Goal: Task Accomplishment & Management: Complete application form

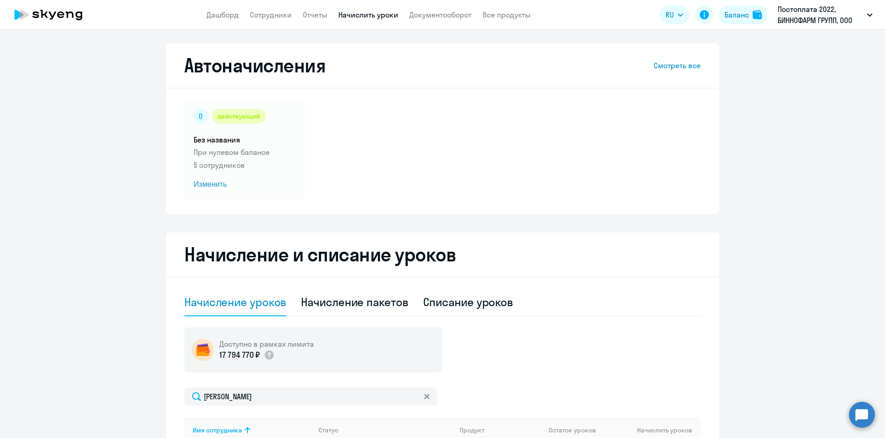
select select "10"
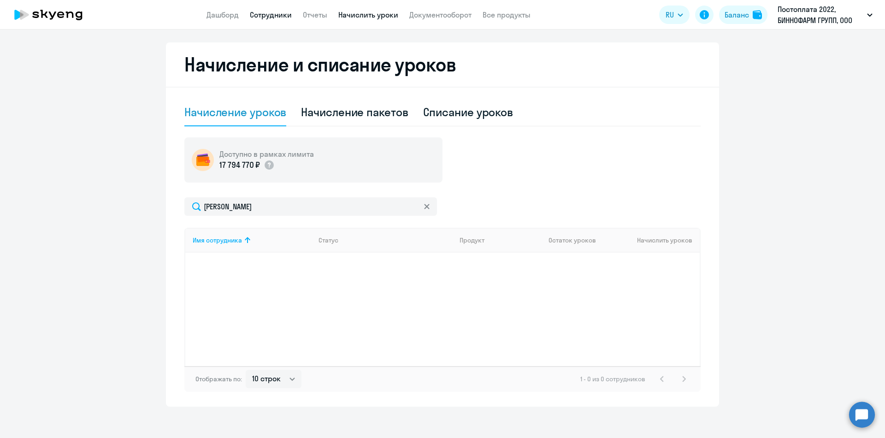
click at [269, 11] on link "Сотрудники" at bounding box center [271, 14] width 42 height 9
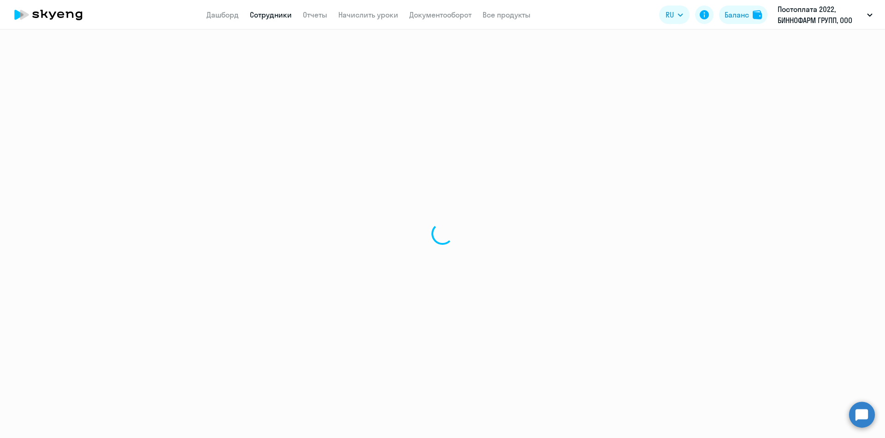
select select "30"
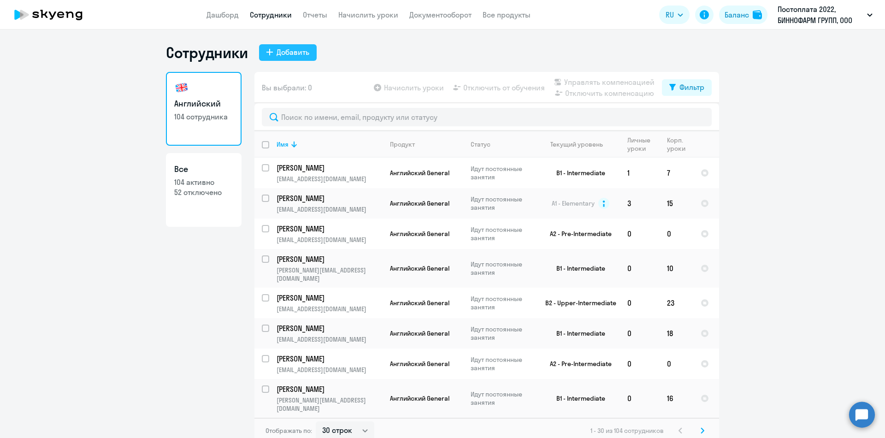
click at [296, 55] on div "Добавить" at bounding box center [293, 52] width 33 height 11
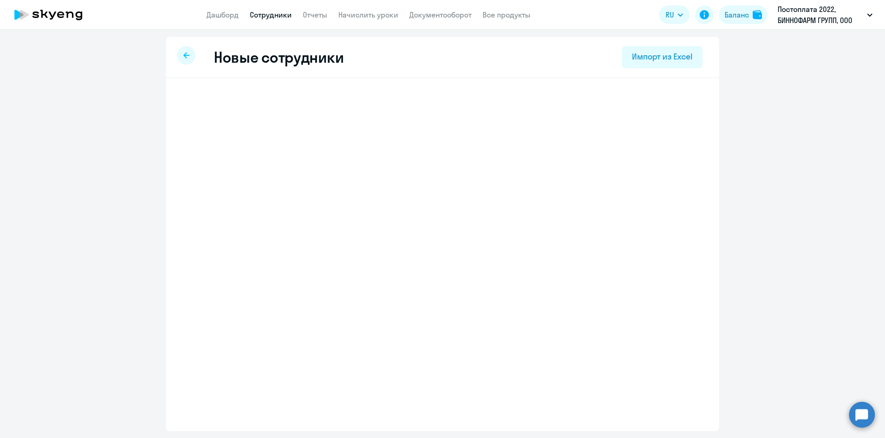
select select "english_adult_not_native_speaker"
select select "3"
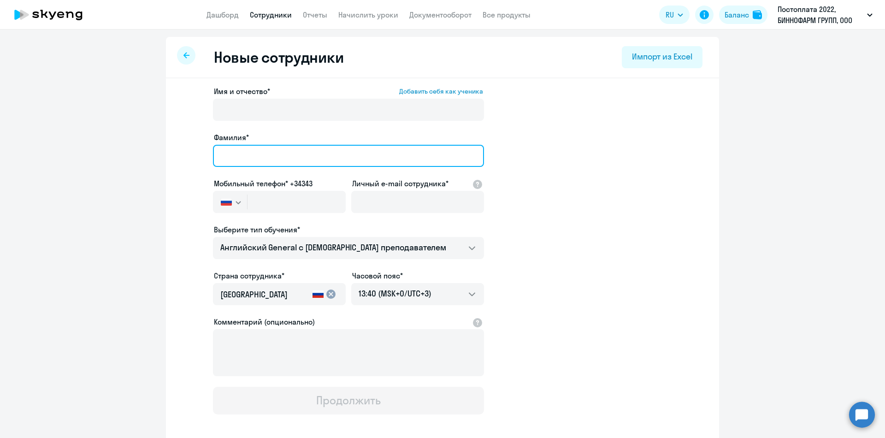
click at [242, 149] on input "Фамилия*" at bounding box center [348, 156] width 271 height 22
paste input "[PERSON_NAME]"
drag, startPoint x: 285, startPoint y: 154, endPoint x: 258, endPoint y: 155, distance: 27.2
click at [258, 155] on input "[PERSON_NAME]" at bounding box center [348, 156] width 271 height 22
type input "[PERSON_NAME]"
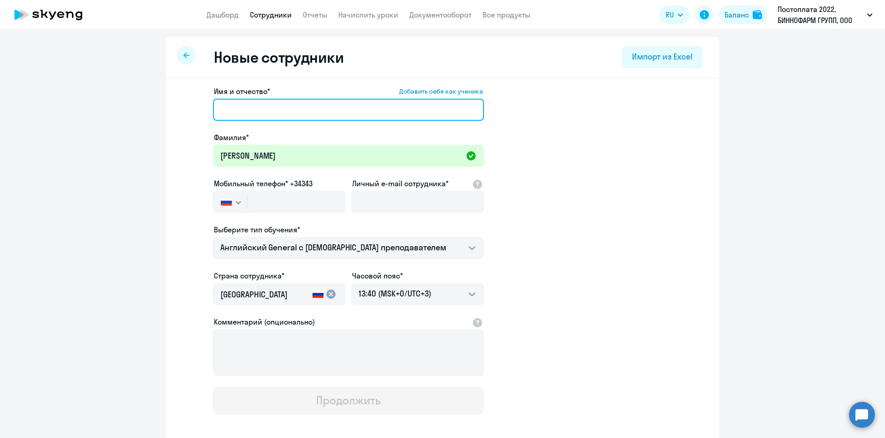
click at [248, 107] on input "Имя и отчество* Добавить себя как ученика" at bounding box center [348, 110] width 271 height 22
paste input "[PERSON_NAME]"
type input "[PERSON_NAME]"
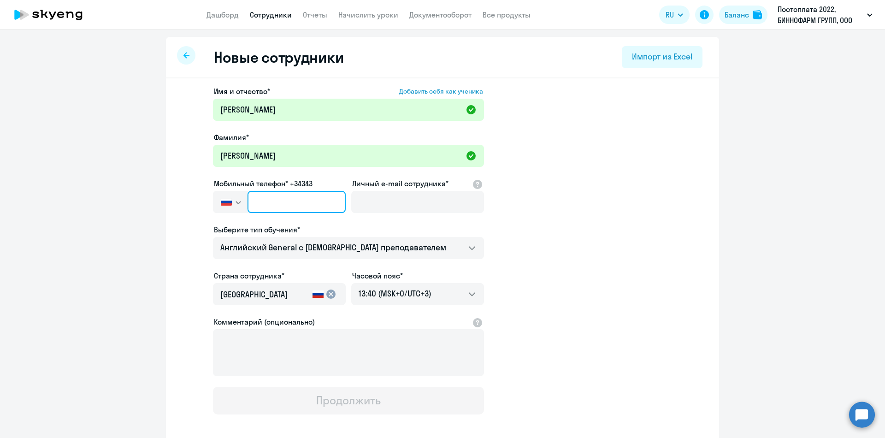
click at [255, 201] on input "text" at bounding box center [297, 202] width 98 height 22
paste input "[PHONE_NUMBER]"
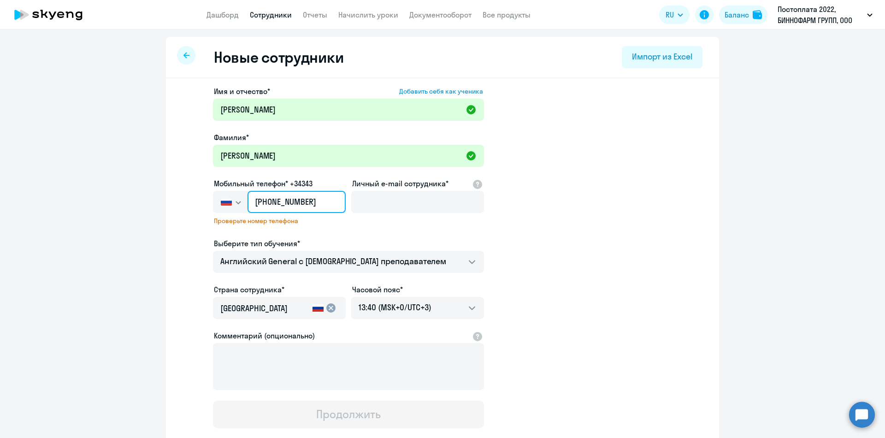
click at [275, 201] on input "[PHONE_NUMBER]" at bounding box center [297, 202] width 98 height 22
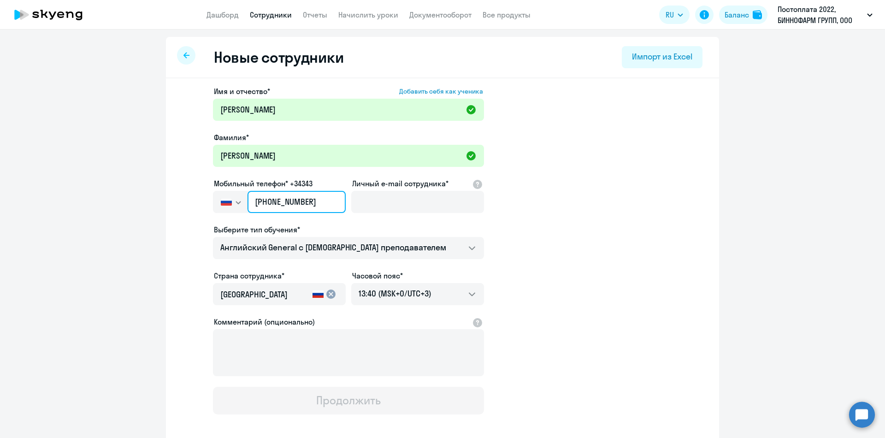
type input "[PHONE_NUMBER]"
click at [391, 198] on input "Личный e-mail сотрудника*" at bounding box center [417, 202] width 133 height 22
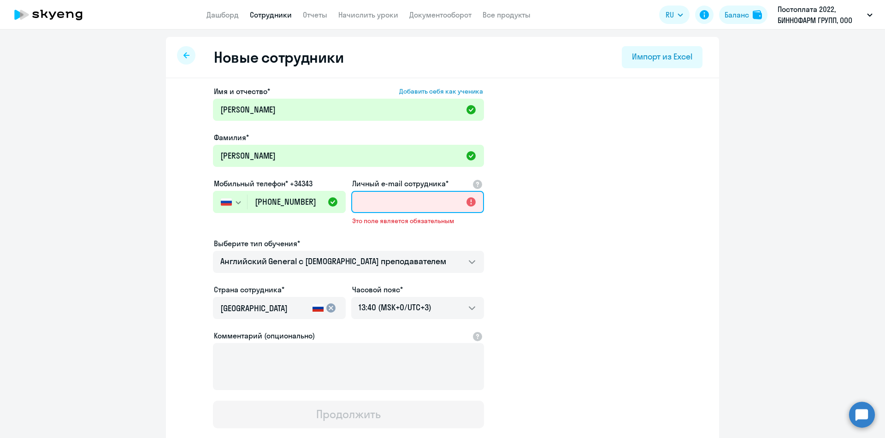
paste input "[EMAIL_ADDRESS][DOMAIN_NAME]"
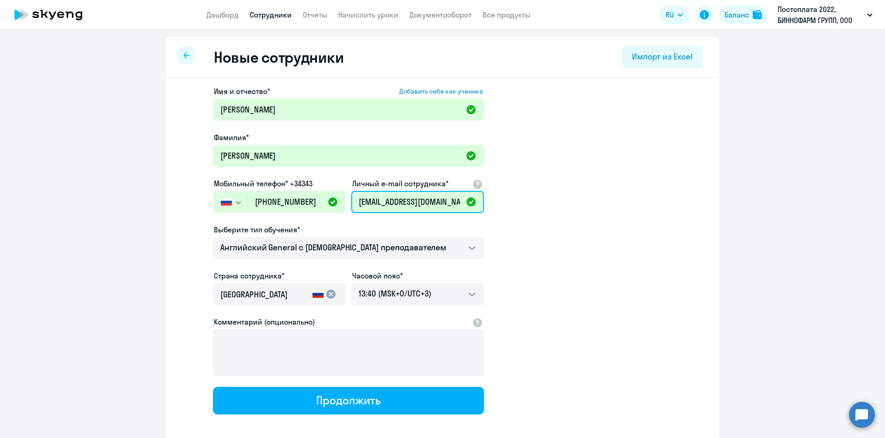
type input "[EMAIL_ADDRESS][DOMAIN_NAME]"
click at [535, 195] on app-new-student-form "Имя и отчество* Добавить себя как ученика [PERSON_NAME]* [PERSON_NAME] Мобильны…" at bounding box center [443, 250] width 524 height 329
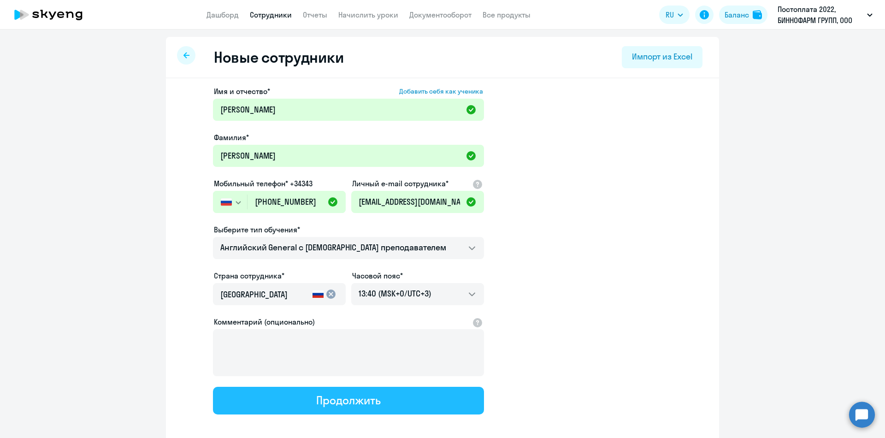
click at [343, 399] on div "Продолжить" at bounding box center [348, 400] width 64 height 15
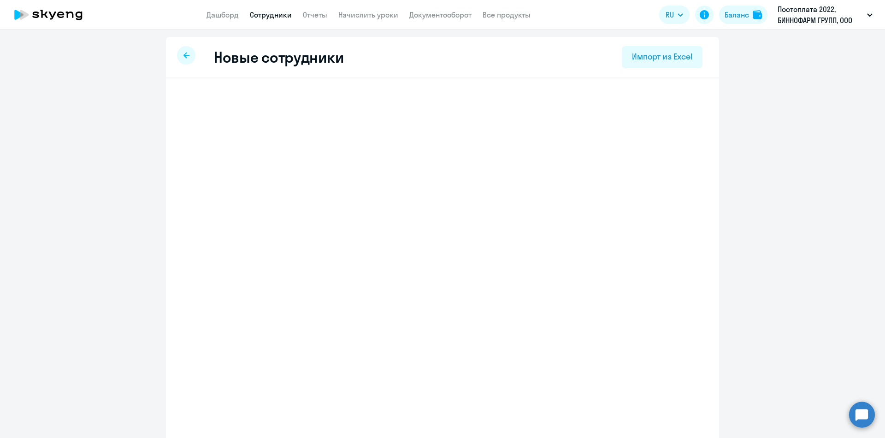
select select "english_adult_not_native_speaker"
select select "3"
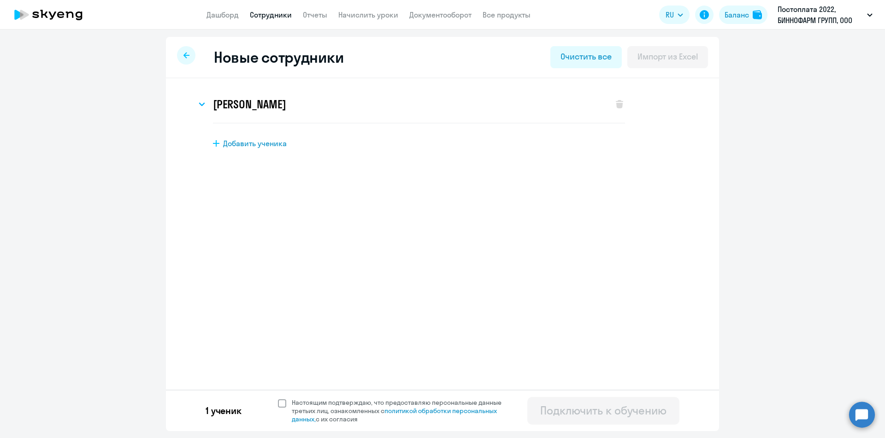
click at [287, 406] on span "Настоящим подтверждаю, что предоставляю персональные данные третьих лиц, ознако…" at bounding box center [399, 410] width 226 height 25
click at [278, 398] on input "Настоящим подтверждаю, что предоставляю персональные данные третьих лиц, ознако…" at bounding box center [278, 398] width 0 height 0
checkbox input "true"
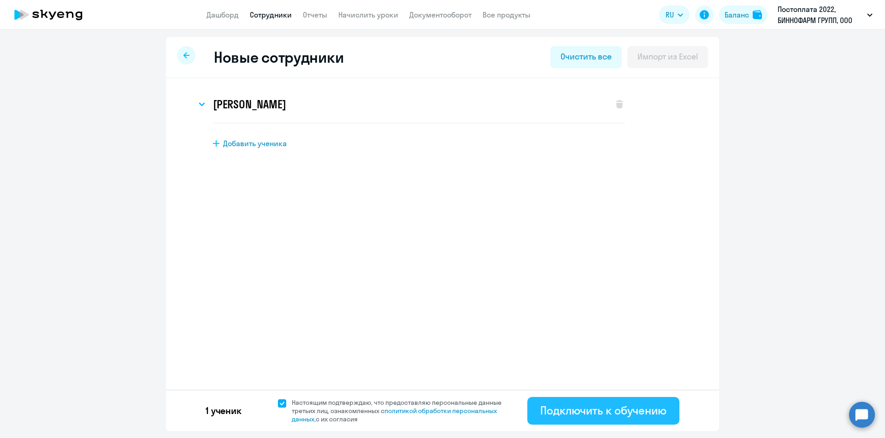
click at [583, 412] on div "Подключить к обучению" at bounding box center [604, 410] width 126 height 15
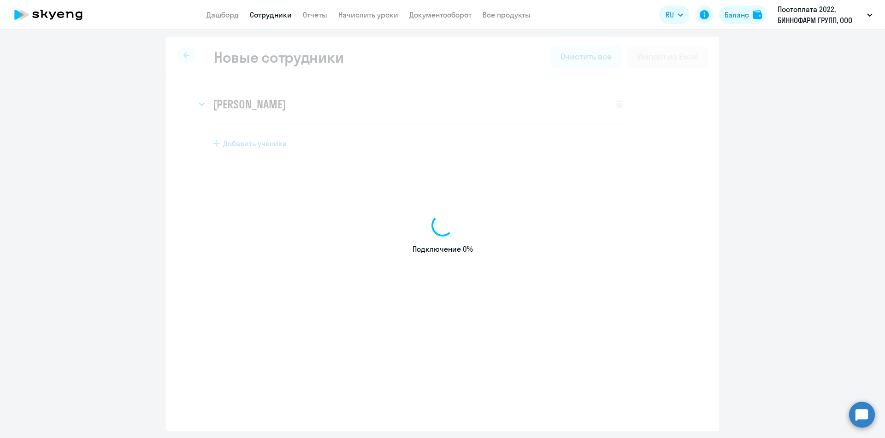
select select "english_adult_not_native_speaker"
select select "3"
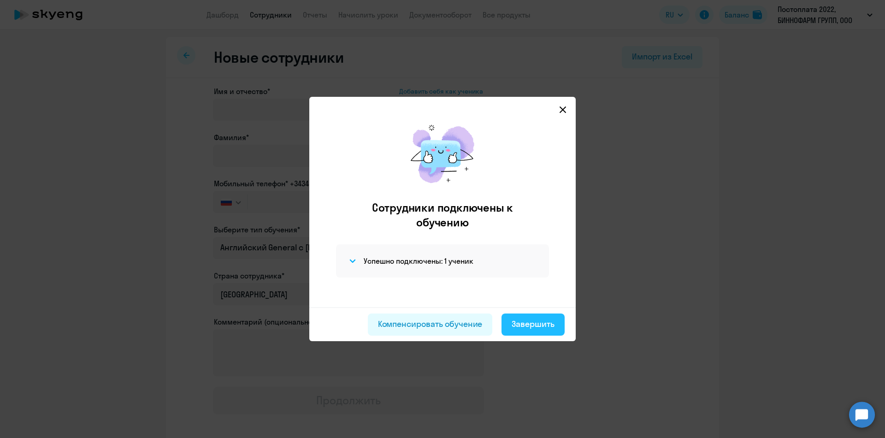
click at [553, 322] on div "Завершить" at bounding box center [533, 324] width 43 height 12
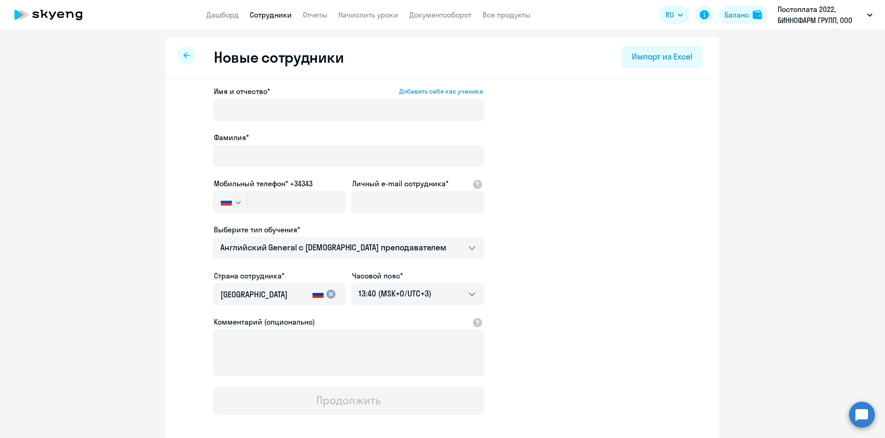
select select "30"
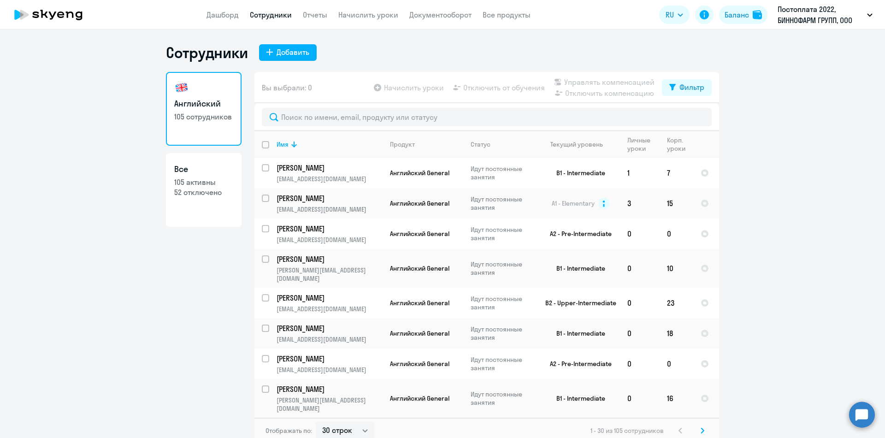
click at [391, 87] on app-table-action-button "Начислить уроки" at bounding box center [408, 87] width 72 height 11
click at [355, 17] on link "Начислить уроки" at bounding box center [369, 14] width 60 height 9
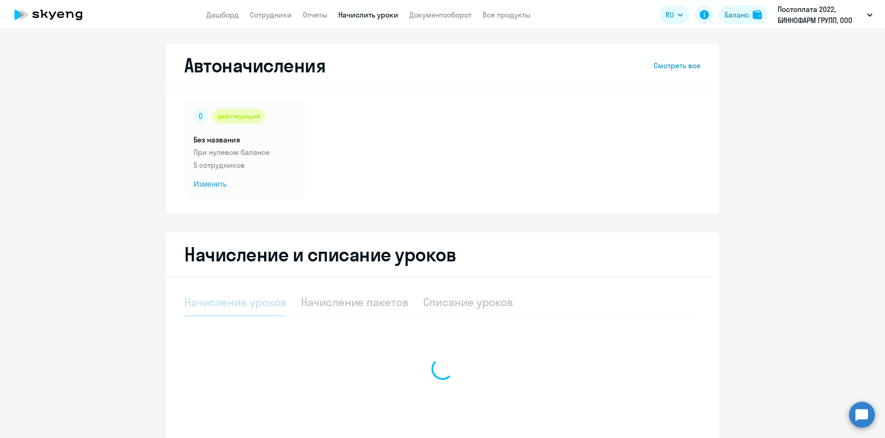
select select "10"
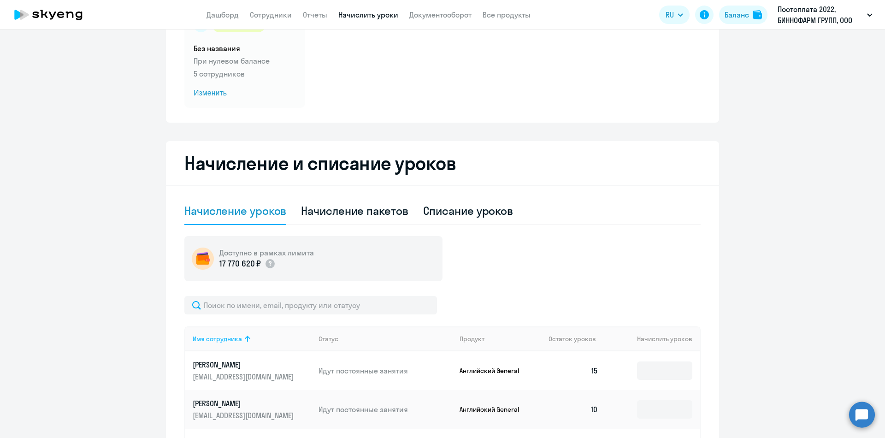
scroll to position [92, 0]
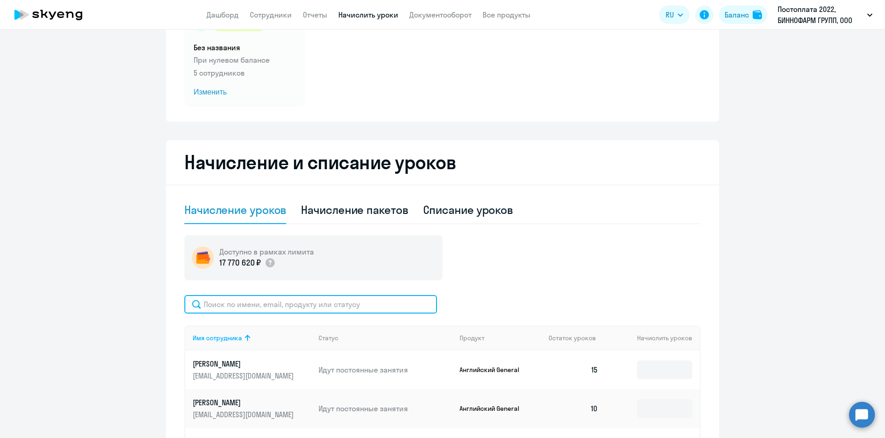
click at [236, 303] on input "text" at bounding box center [310, 304] width 253 height 18
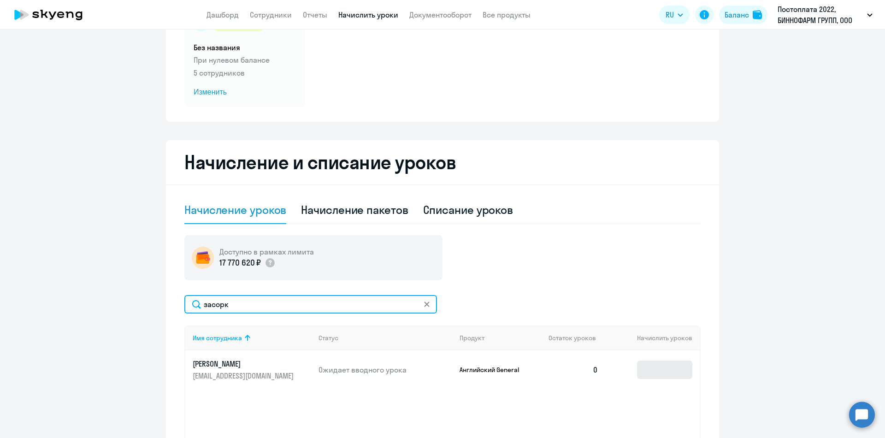
type input "засорк"
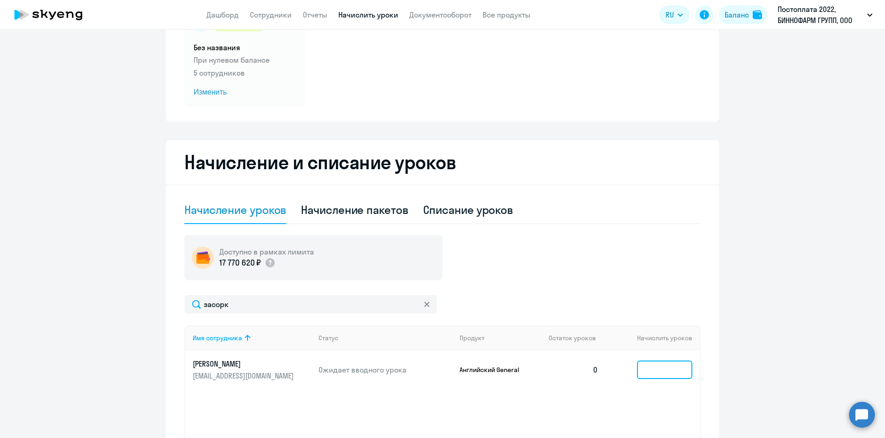
click at [667, 370] on input at bounding box center [664, 370] width 55 height 18
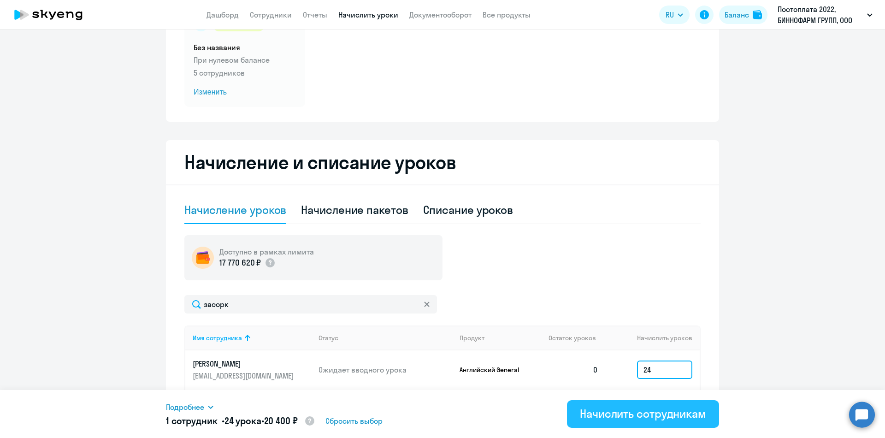
type input "24"
click at [645, 415] on div "Начислить сотрудникам" at bounding box center [643, 413] width 126 height 15
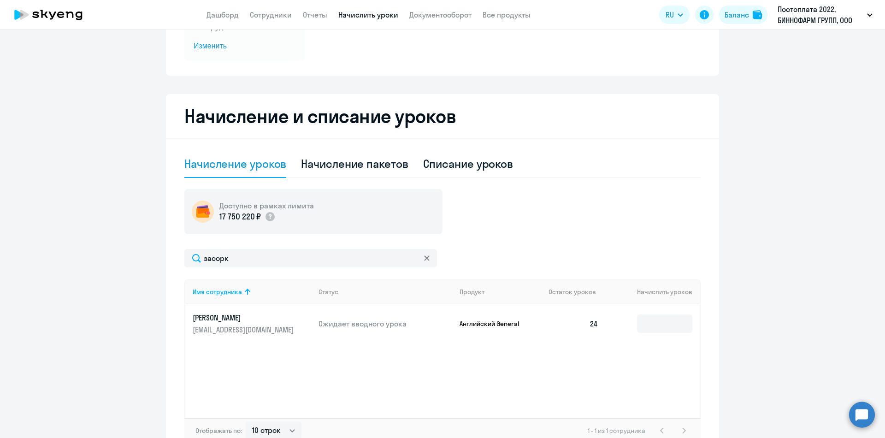
scroll to position [196, 0]
